Goal: Check status: Check status

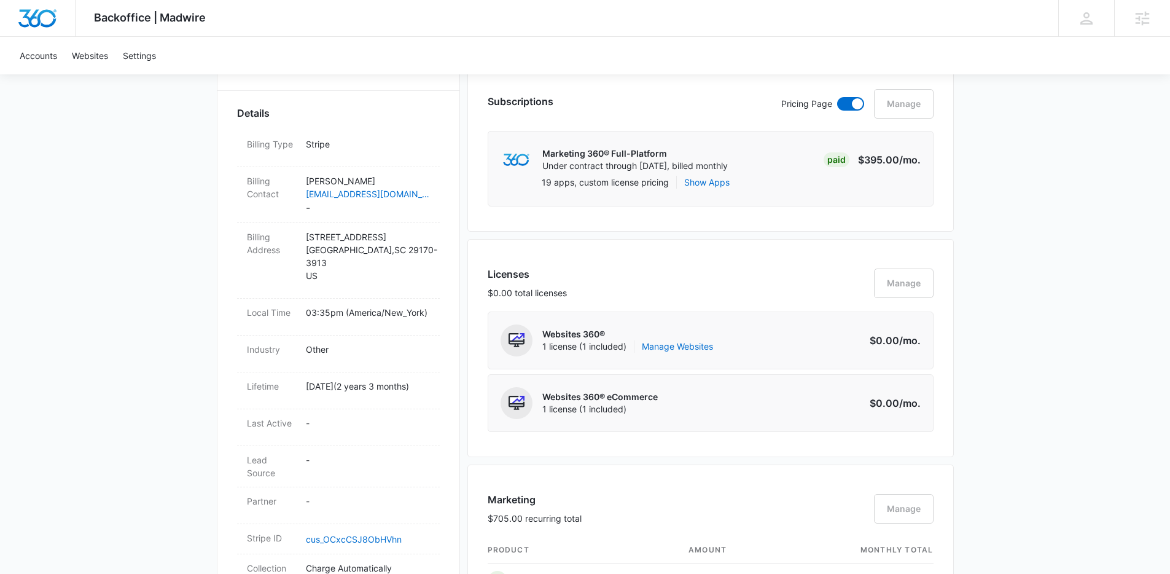
scroll to position [303, 0]
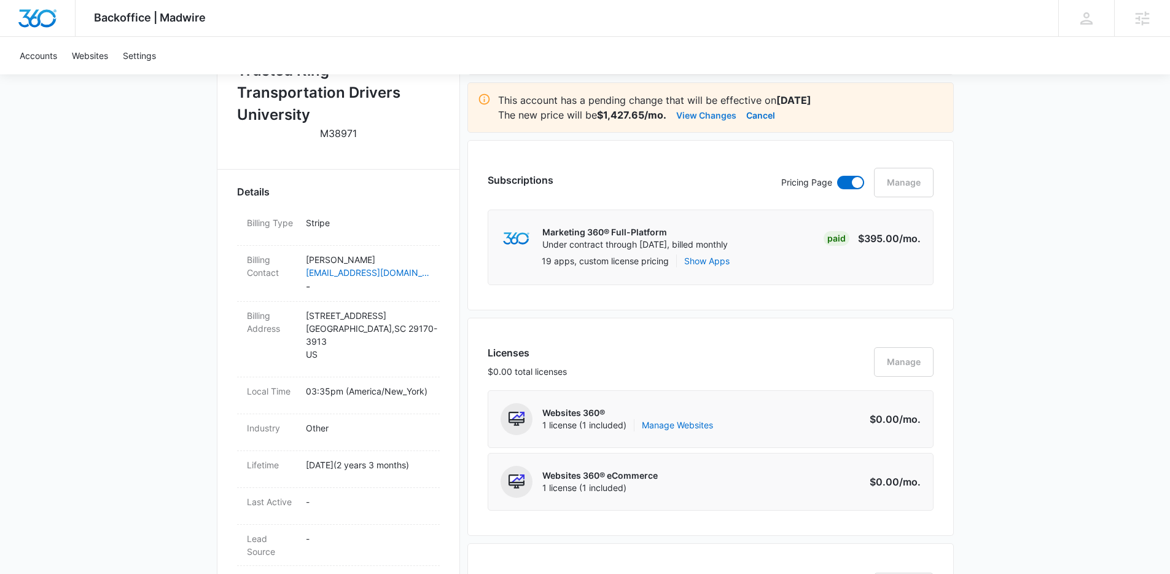
click at [709, 114] on button "View Changes" at bounding box center [706, 114] width 60 height 15
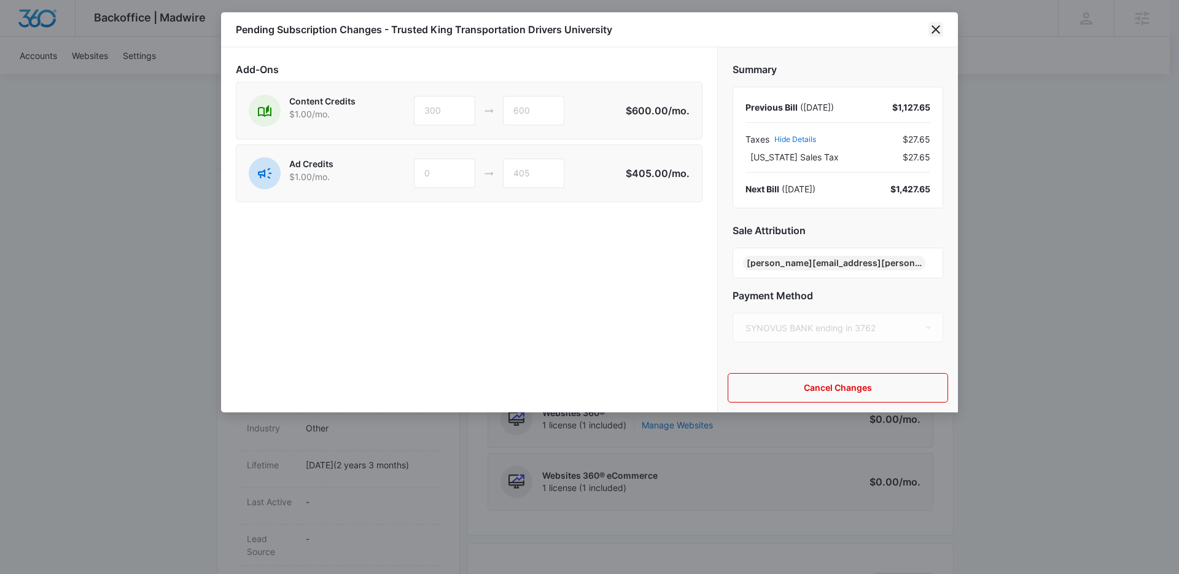
click at [939, 26] on icon "close" at bounding box center [936, 29] width 9 height 9
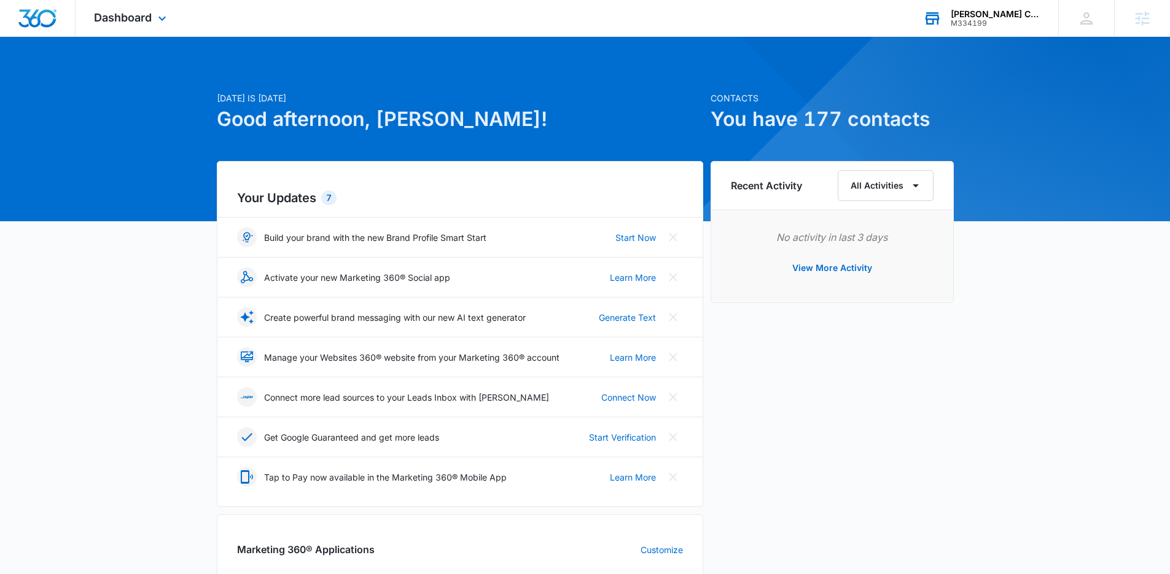
click at [996, 14] on div "[PERSON_NAME] CPA PC" at bounding box center [996, 14] width 90 height 10
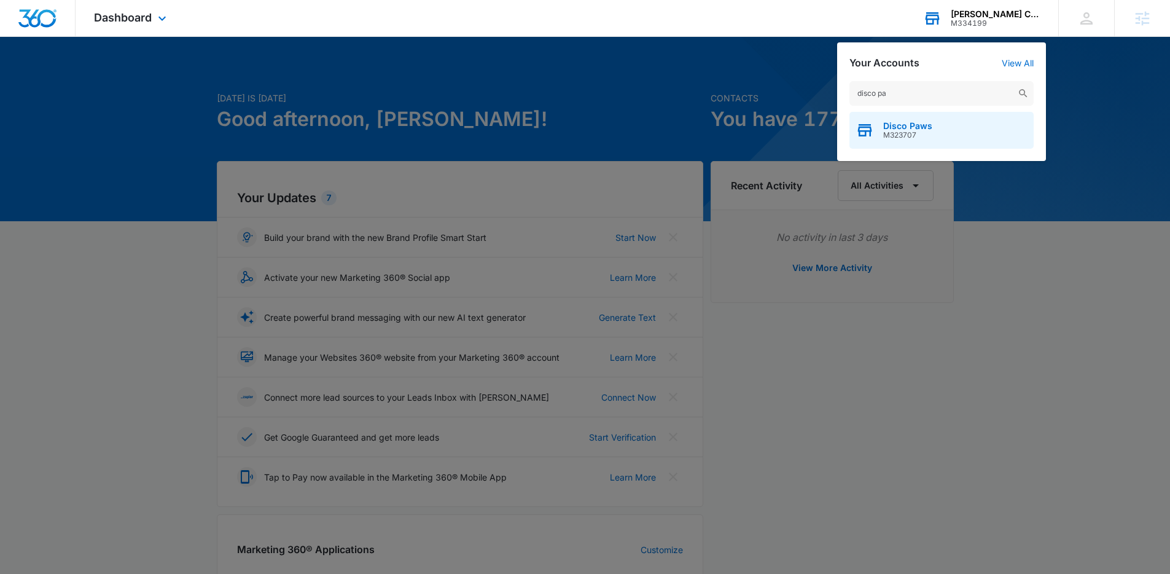
type input "disco pa"
click at [908, 138] on span "M323707" at bounding box center [907, 135] width 49 height 9
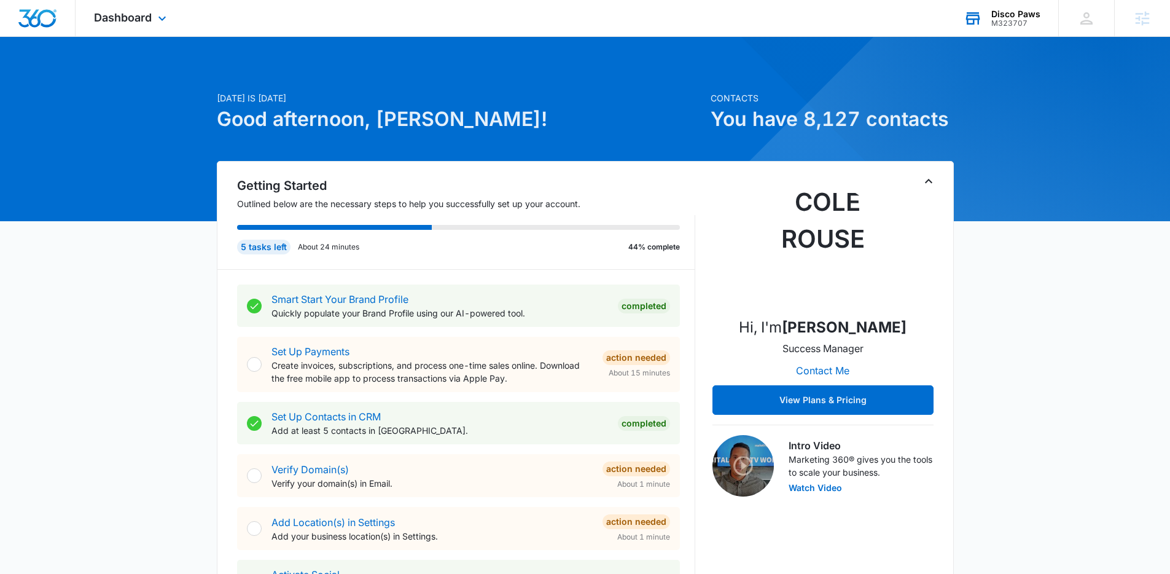
click at [133, 8] on div "Dashboard Apps Reputation Websites Forms CRM Email Social Payments POS Content …" at bounding box center [132, 18] width 112 height 36
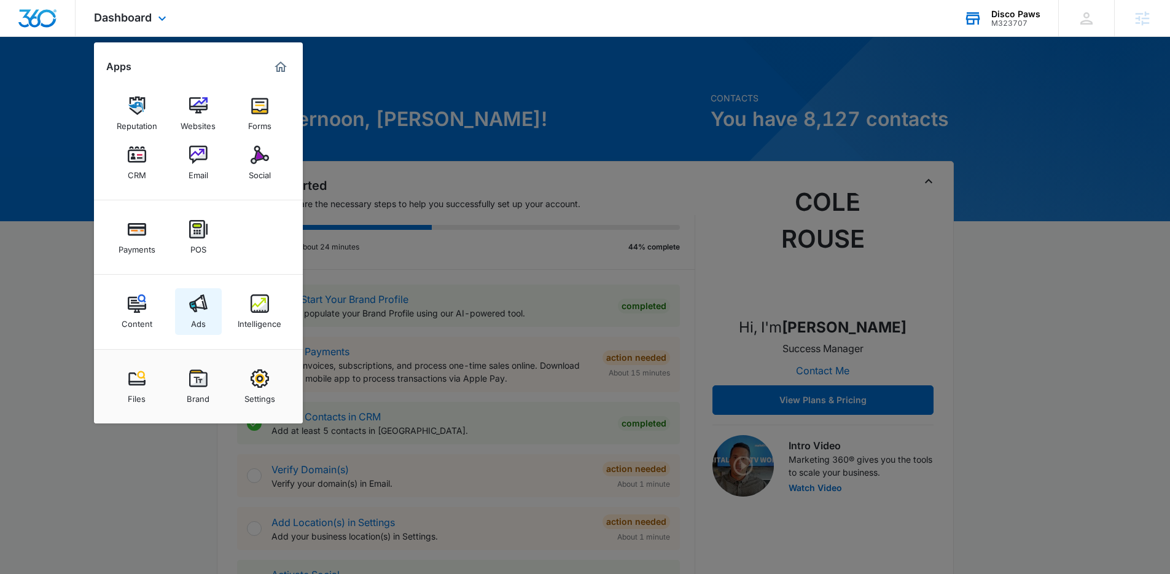
click at [205, 318] on link "Ads" at bounding box center [198, 311] width 47 height 47
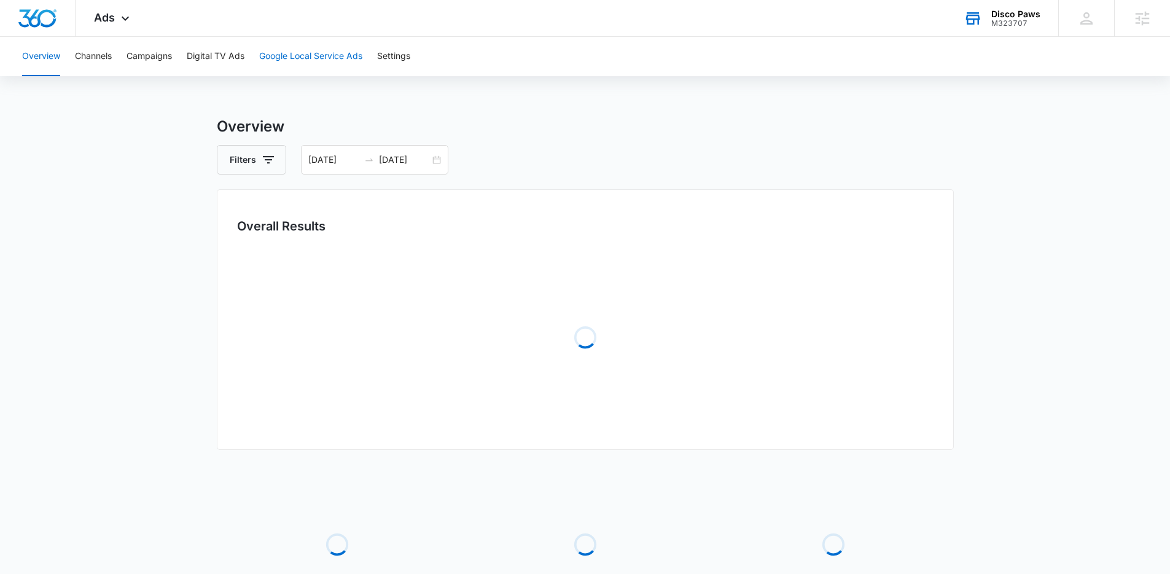
click at [267, 68] on button "Google Local Service Ads" at bounding box center [310, 56] width 103 height 39
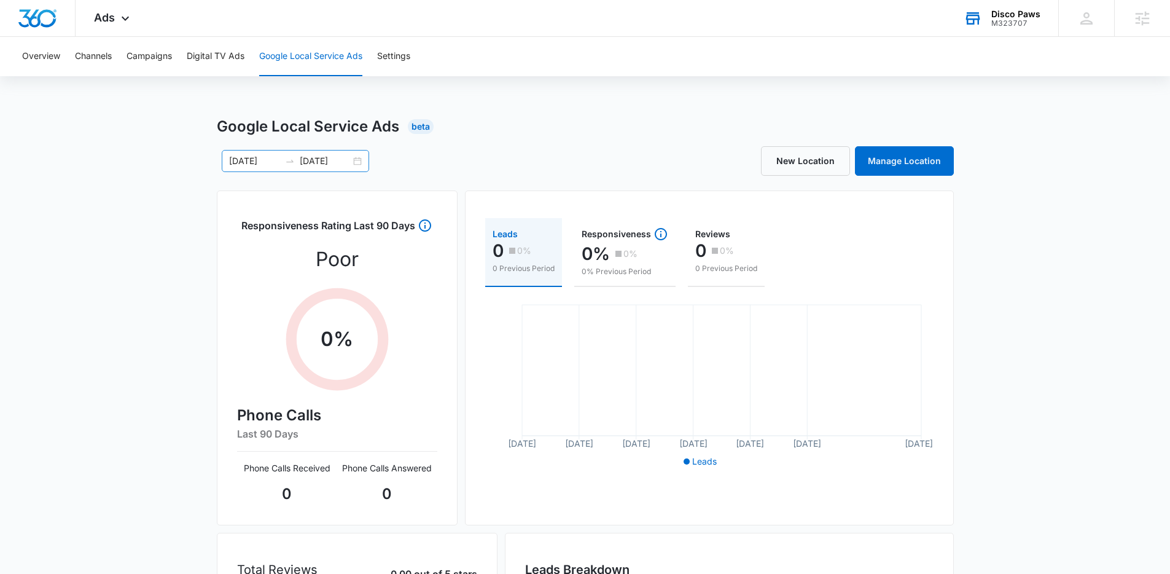
click at [327, 156] on input "[DATE]" at bounding box center [325, 161] width 51 height 14
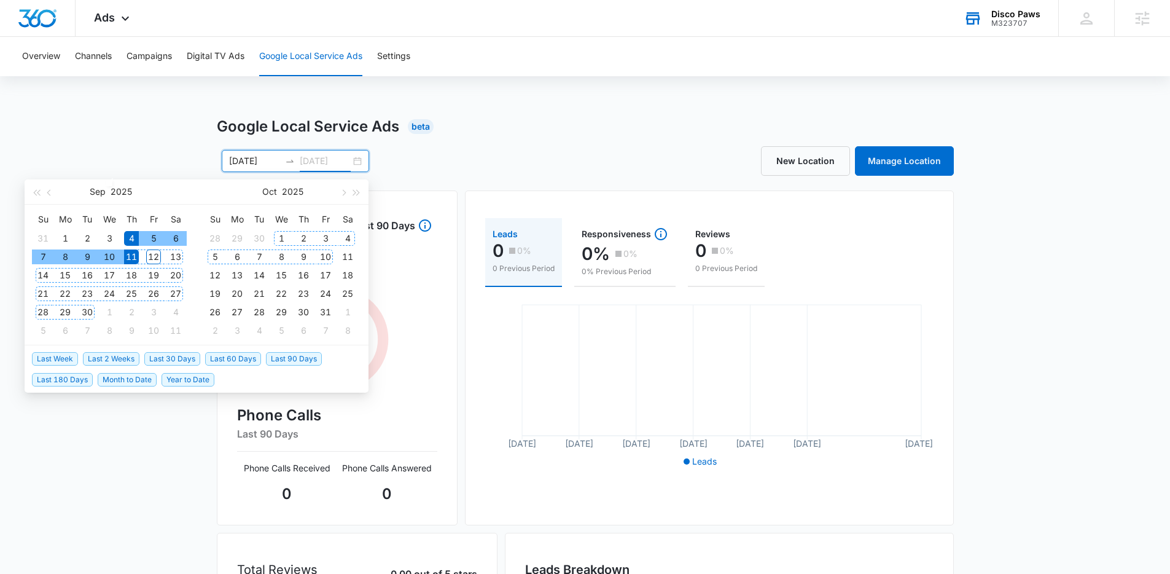
type input "[DATE]"
click at [190, 355] on span "Last 30 Days" at bounding box center [172, 359] width 56 height 14
type input "[DATE]"
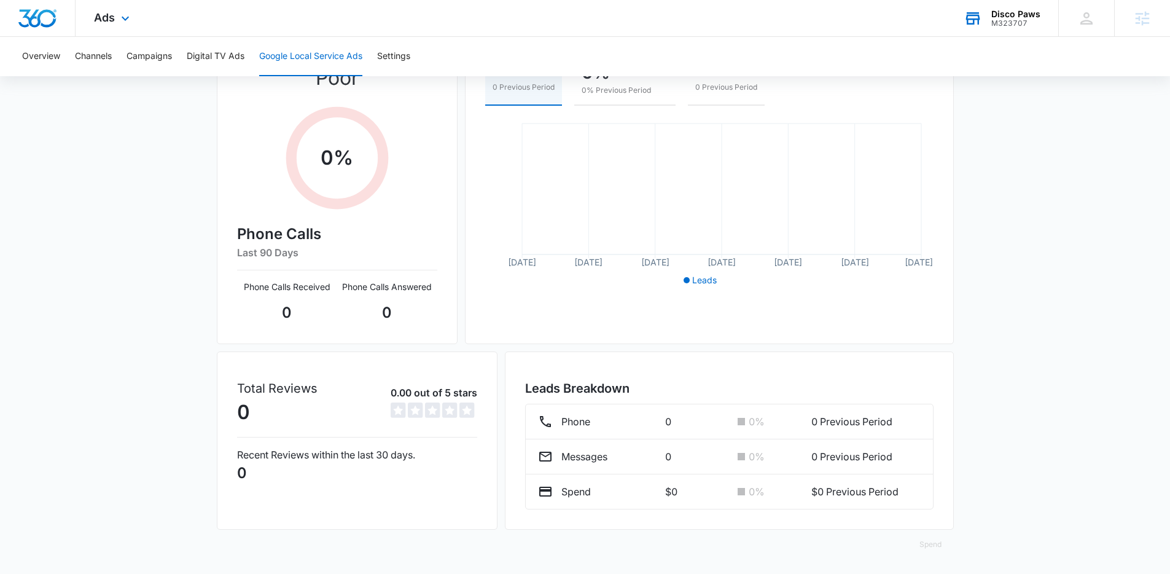
scroll to position [179, 0]
